Goal: Task Accomplishment & Management: Use online tool/utility

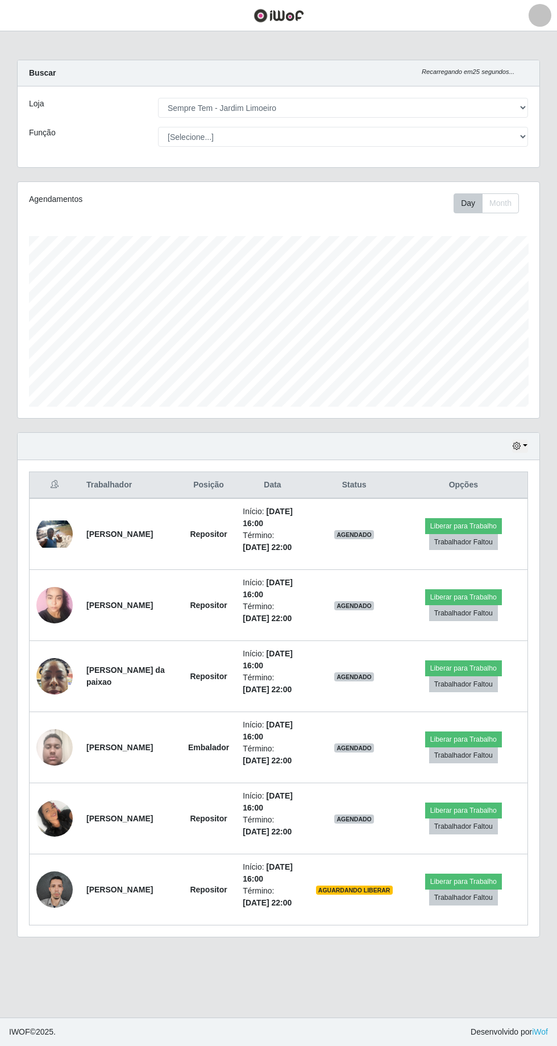
select select "508"
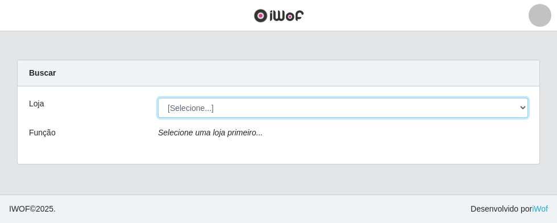
click at [528, 107] on select "[Selecione...] [GEOGRAPHIC_DATA] - [GEOGRAPHIC_DATA] [GEOGRAPHIC_DATA] - [GEOGR…" at bounding box center [343, 108] width 370 height 20
select select "508"
click at [158, 98] on select "[Selecione...] [GEOGRAPHIC_DATA] - [GEOGRAPHIC_DATA] [GEOGRAPHIC_DATA] - [GEOGR…" at bounding box center [343, 108] width 370 height 20
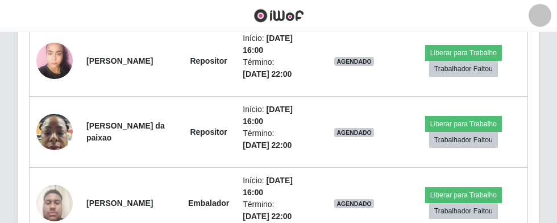
scroll to position [675, 0]
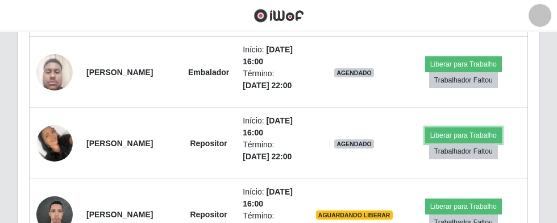
click at [472, 132] on button "Liberar para Trabalho" at bounding box center [463, 135] width 77 height 16
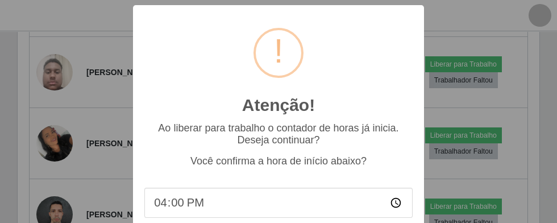
click at [474, 133] on div "Atenção! × Ao liberar para trabalho o contador de horas já inicia. Deseja conti…" at bounding box center [278, 111] width 557 height 223
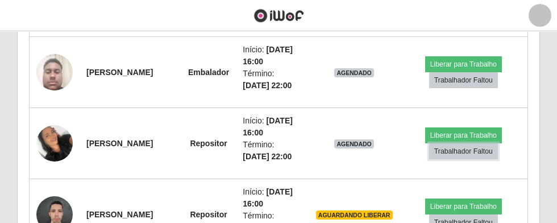
click at [470, 143] on button "Trabalhador Faltou" at bounding box center [463, 151] width 69 height 16
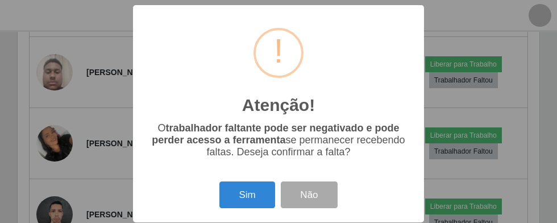
click at [461, 130] on div "Atenção! × O trabalhador faltante pode ser negativado e pode perder acesso a fe…" at bounding box center [278, 111] width 557 height 223
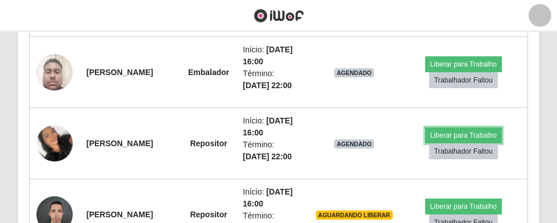
click at [461, 130] on button "Liberar para Trabalho" at bounding box center [463, 135] width 77 height 16
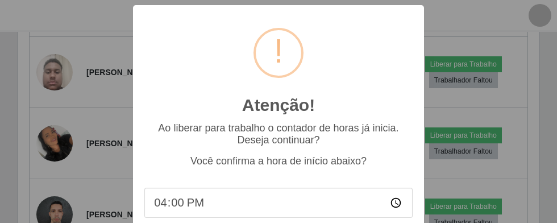
scroll to position [28, 0]
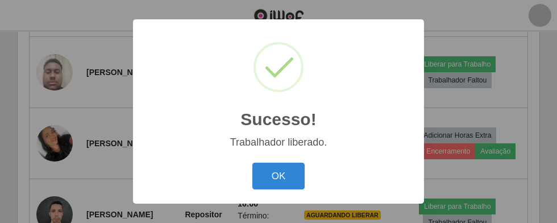
scroll to position [288, 0]
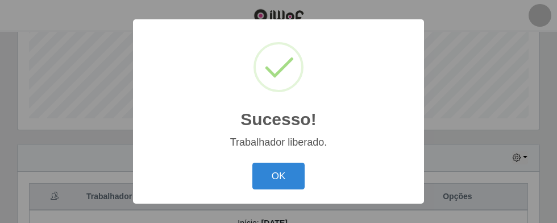
click at [285, 189] on button "OK" at bounding box center [278, 176] width 53 height 27
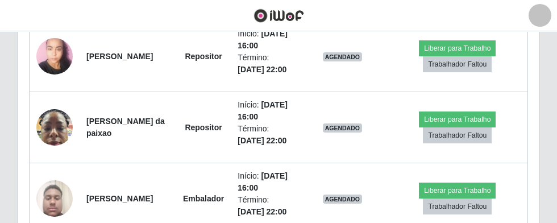
scroll to position [571, 0]
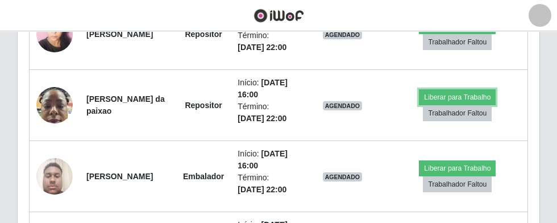
click at [462, 94] on button "Liberar para Trabalho" at bounding box center [457, 97] width 77 height 16
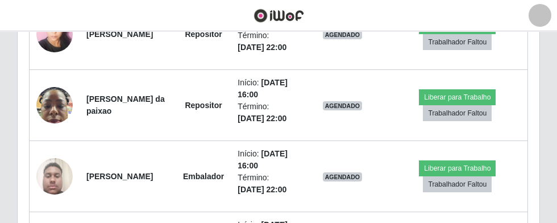
scroll to position [288, 0]
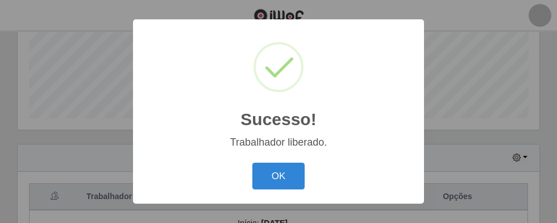
click at [280, 189] on button "OK" at bounding box center [278, 176] width 53 height 27
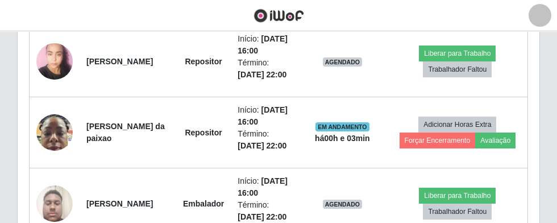
scroll to position [601, 0]
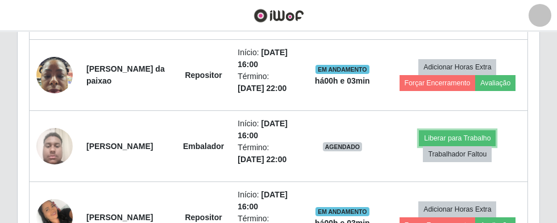
click at [451, 132] on button "Liberar para Trabalho" at bounding box center [457, 138] width 77 height 16
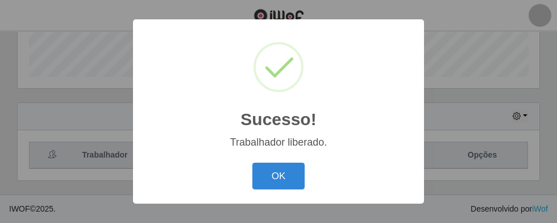
scroll to position [288, 0]
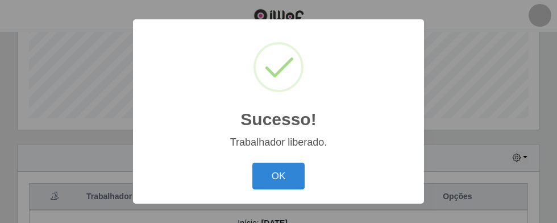
click at [277, 189] on button "OK" at bounding box center [278, 176] width 53 height 27
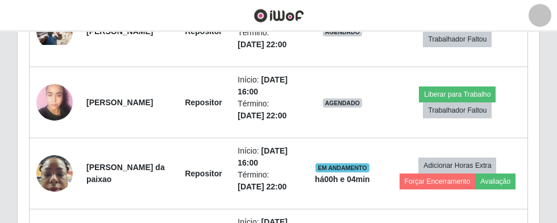
scroll to position [410, 0]
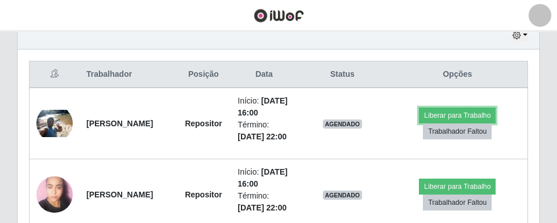
click at [458, 110] on button "Liberar para Trabalho" at bounding box center [457, 115] width 77 height 16
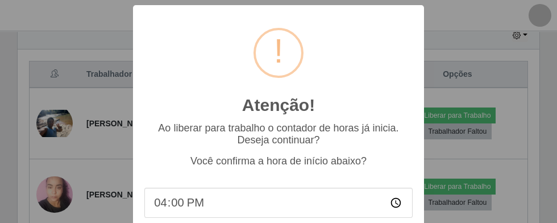
scroll to position [67, 0]
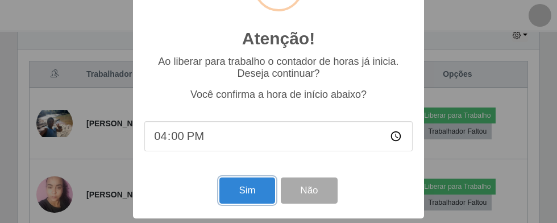
click at [243, 188] on button "Sim" at bounding box center [246, 190] width 55 height 27
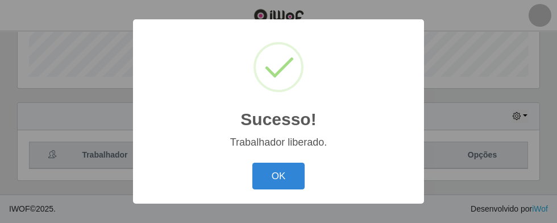
scroll to position [326, 0]
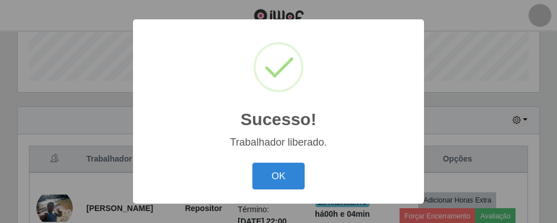
click at [283, 173] on button "OK" at bounding box center [278, 176] width 53 height 27
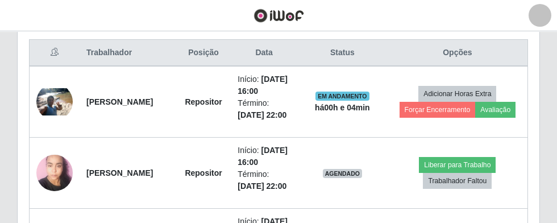
scroll to position [434, 0]
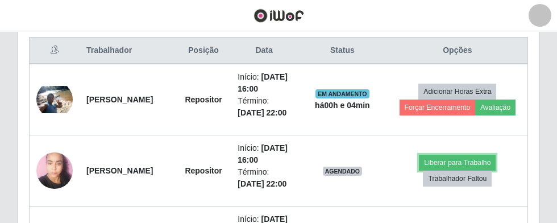
click at [457, 157] on button "Liberar para Trabalho" at bounding box center [457, 163] width 77 height 16
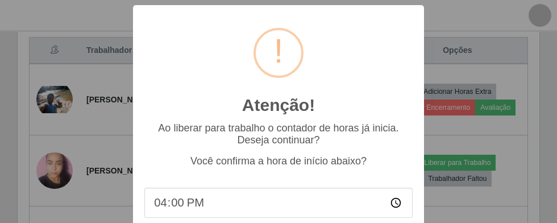
scroll to position [28, 0]
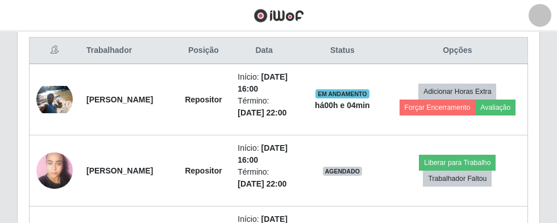
scroll to position [288, 0]
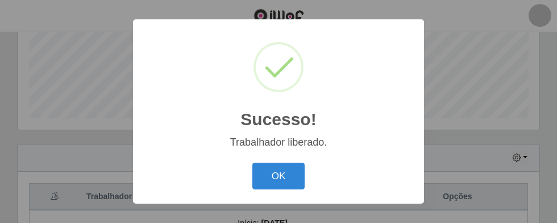
click at [280, 189] on button "OK" at bounding box center [278, 176] width 53 height 27
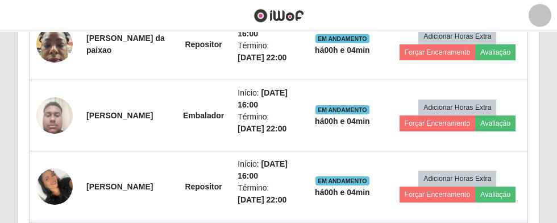
scroll to position [713, 0]
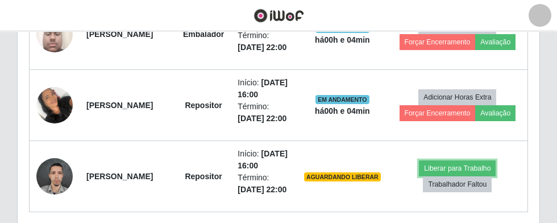
click at [452, 160] on button "Liberar para Trabalho" at bounding box center [457, 168] width 77 height 16
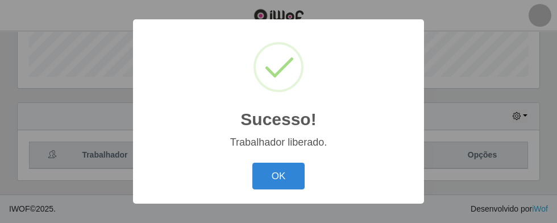
scroll to position [288, 0]
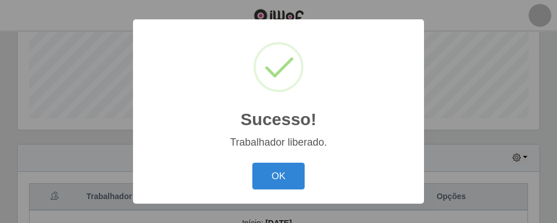
click at [284, 189] on button "OK" at bounding box center [278, 176] width 53 height 27
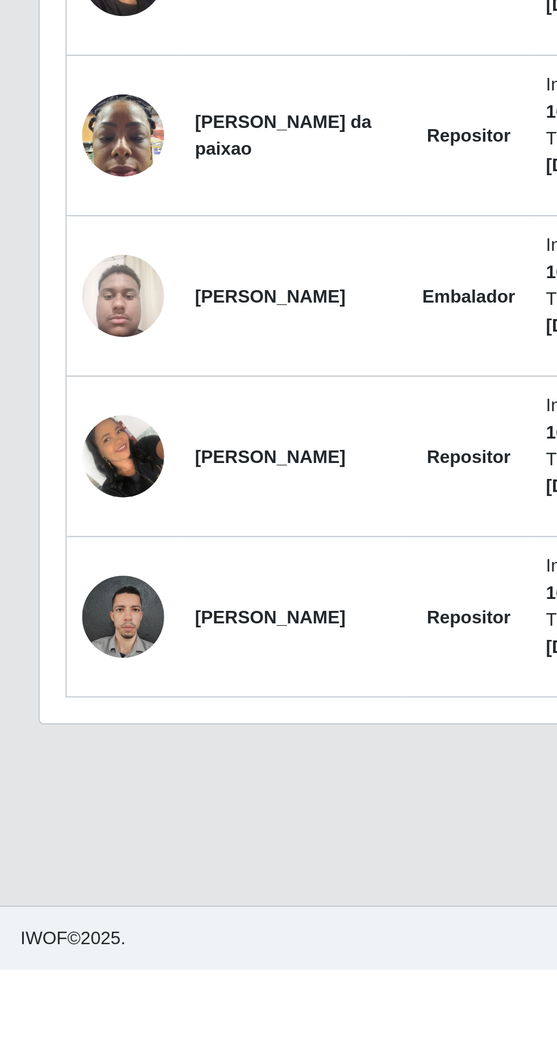
scroll to position [48, 0]
